Goal: Navigation & Orientation: Find specific page/section

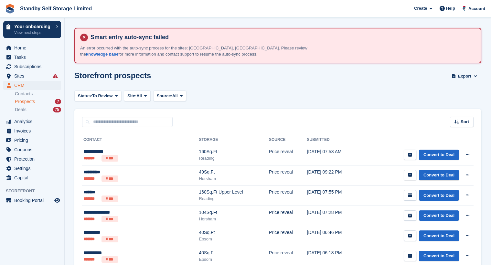
click at [25, 100] on span "Prospects" at bounding box center [25, 102] width 20 height 6
